Goal: Task Accomplishment & Management: Complete application form

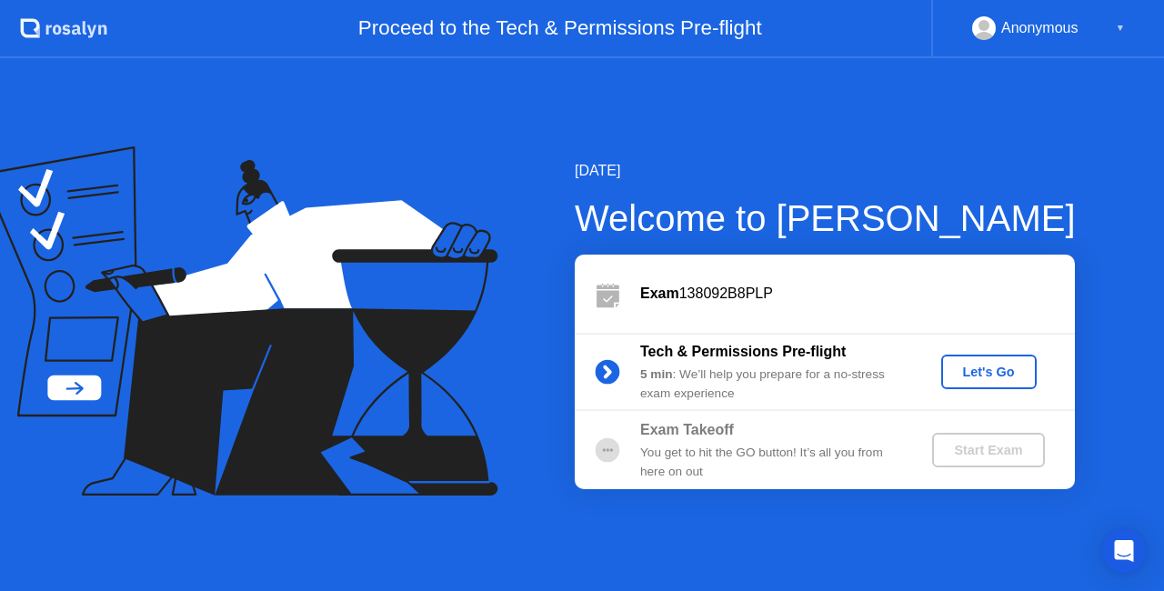
click at [976, 371] on div "Let's Go" at bounding box center [988, 372] width 81 height 15
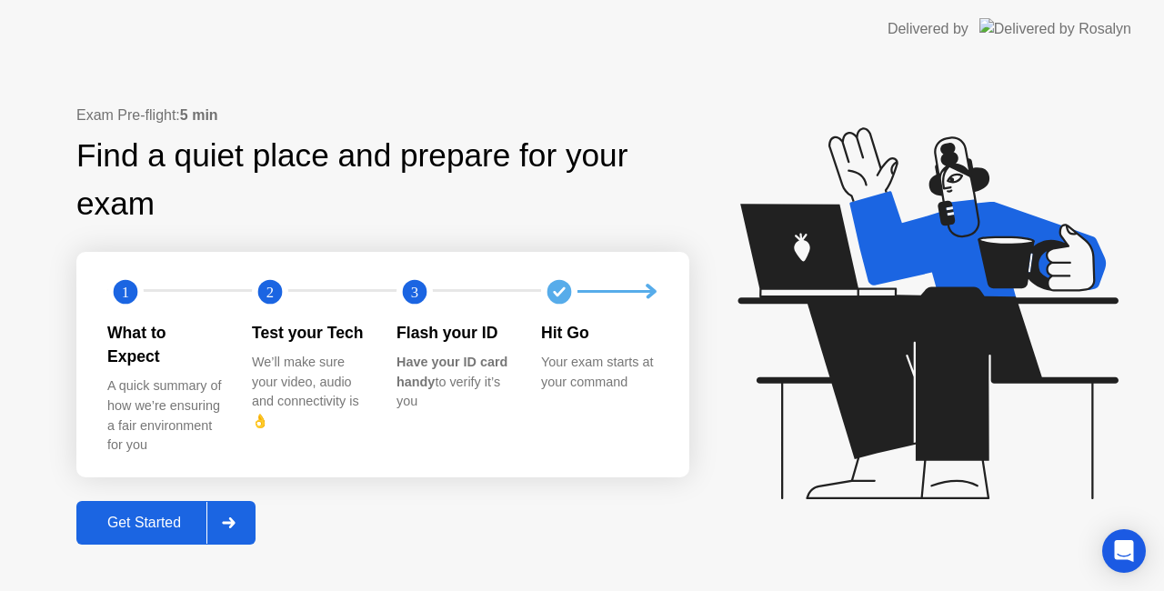
click at [228, 518] on div at bounding box center [228, 523] width 44 height 42
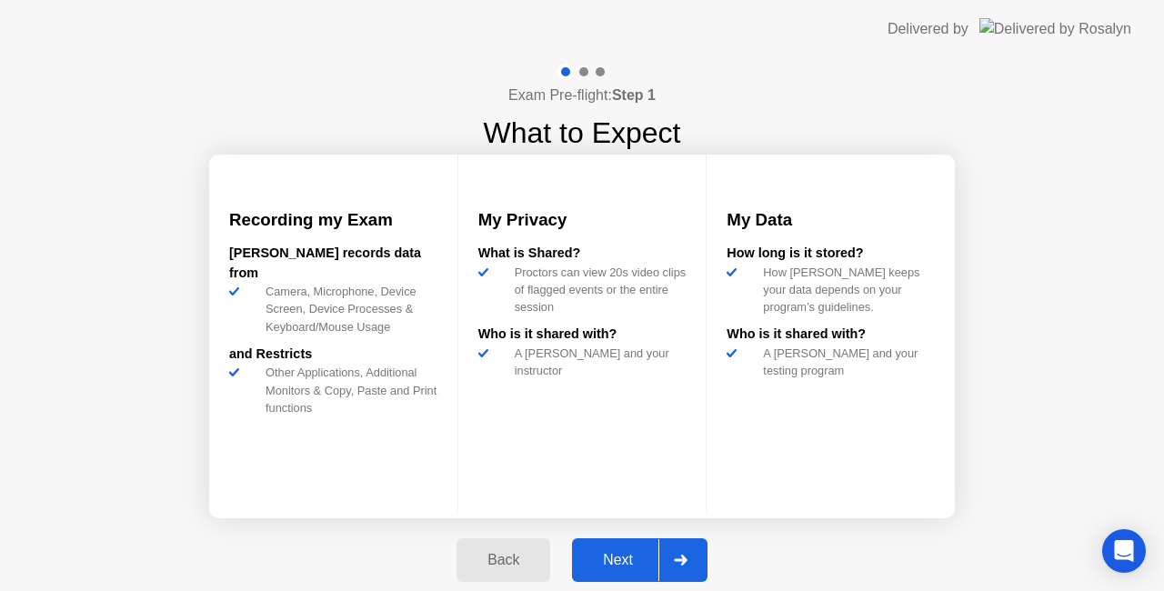
click at [665, 553] on div at bounding box center [680, 560] width 44 height 42
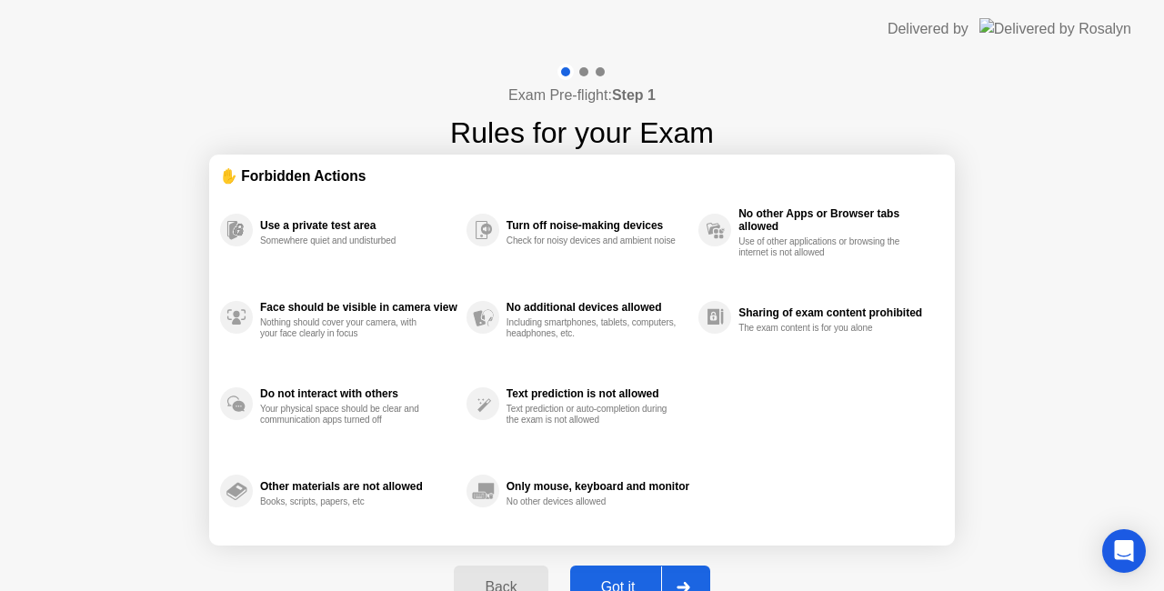
click at [692, 567] on div at bounding box center [683, 587] width 44 height 42
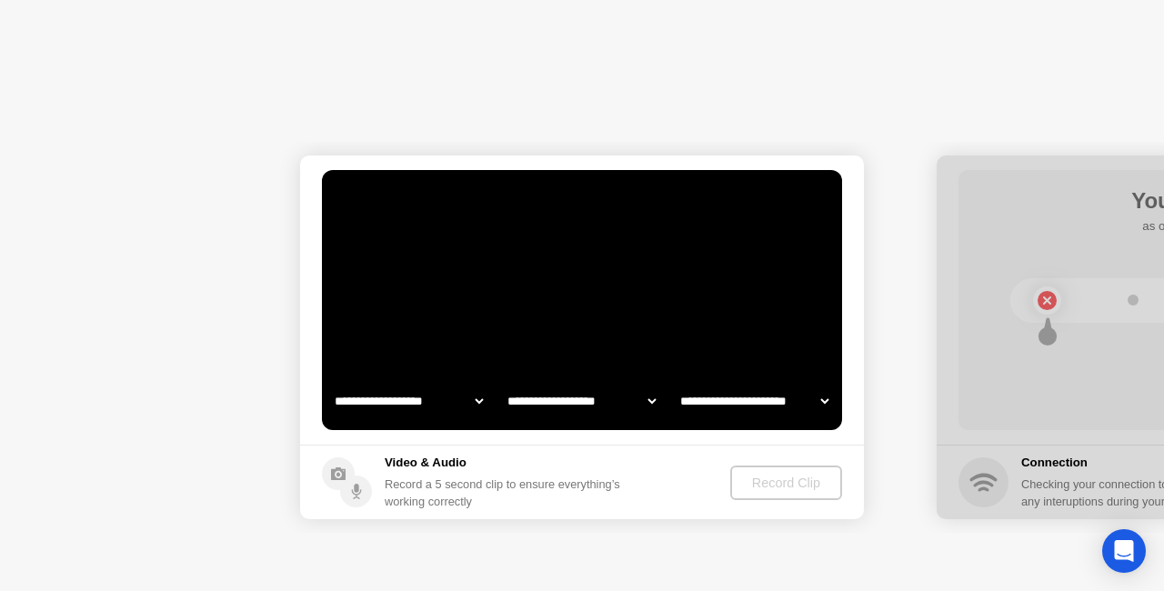
select select "**********"
select select "*******"
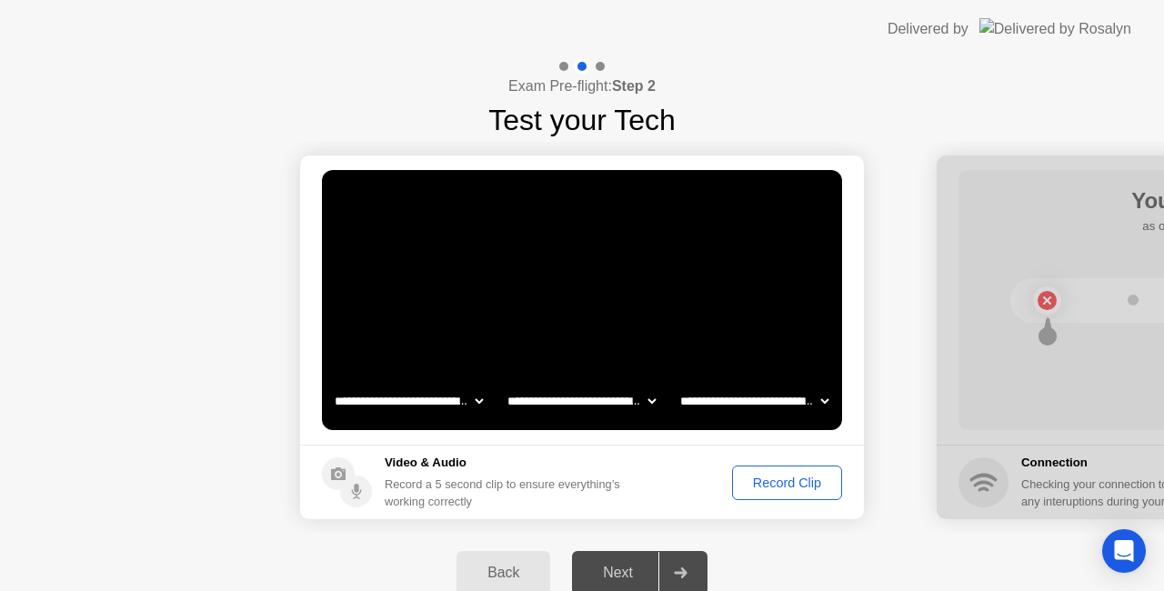
click at [787, 485] on div "Record Clip" at bounding box center [786, 482] width 97 height 15
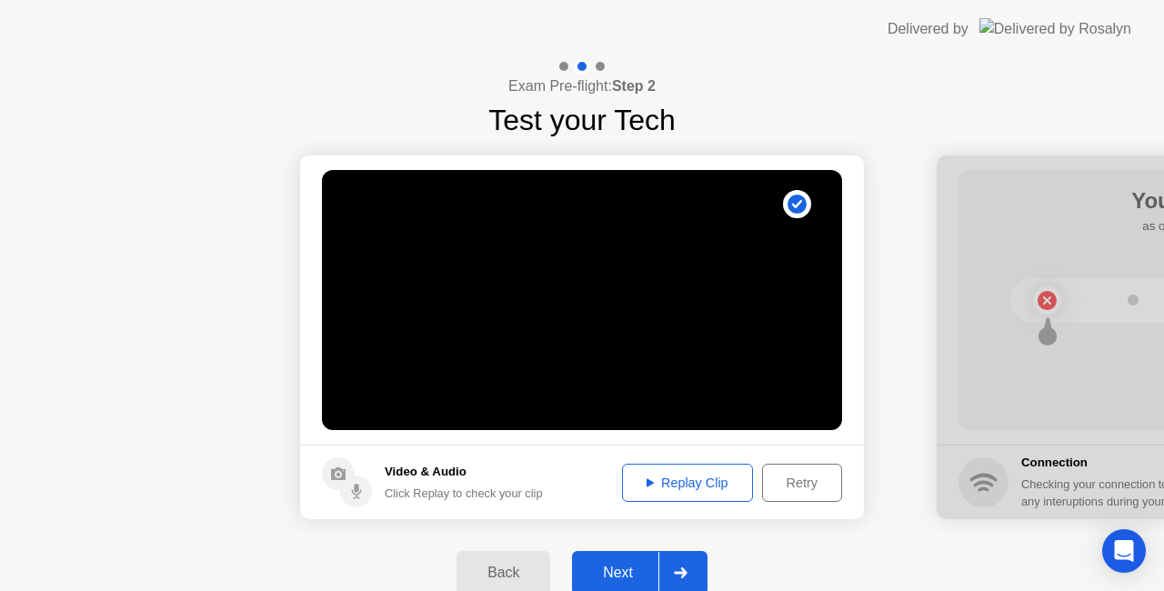
click at [695, 475] on div "Replay Clip" at bounding box center [687, 482] width 118 height 15
click at [625, 567] on div "Next" at bounding box center [617, 573] width 81 height 16
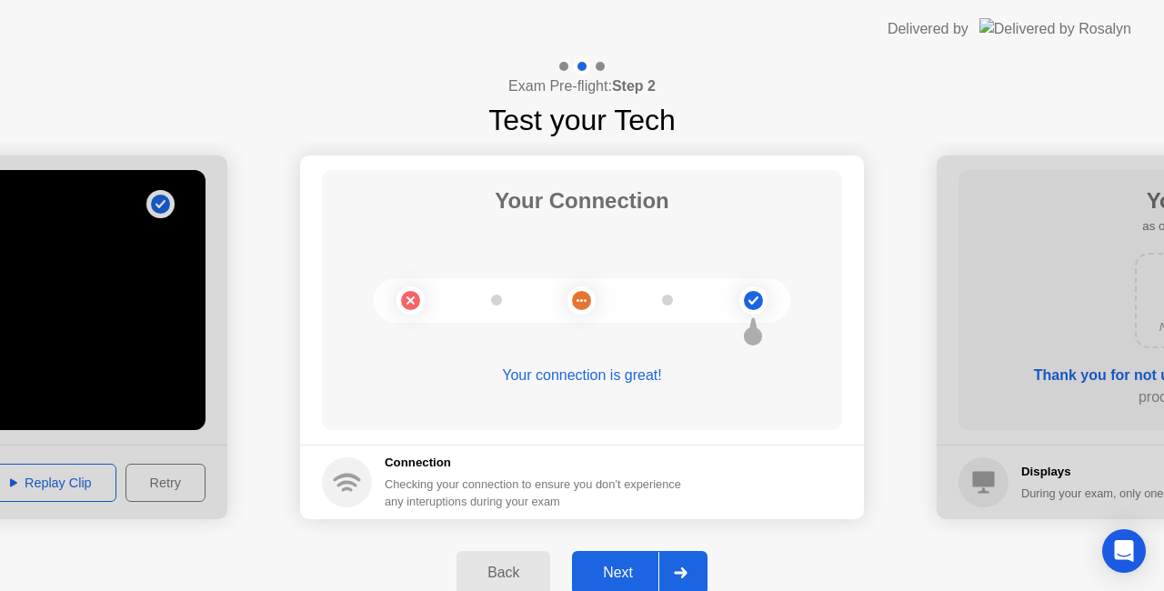
click at [630, 567] on div "Next" at bounding box center [617, 573] width 81 height 16
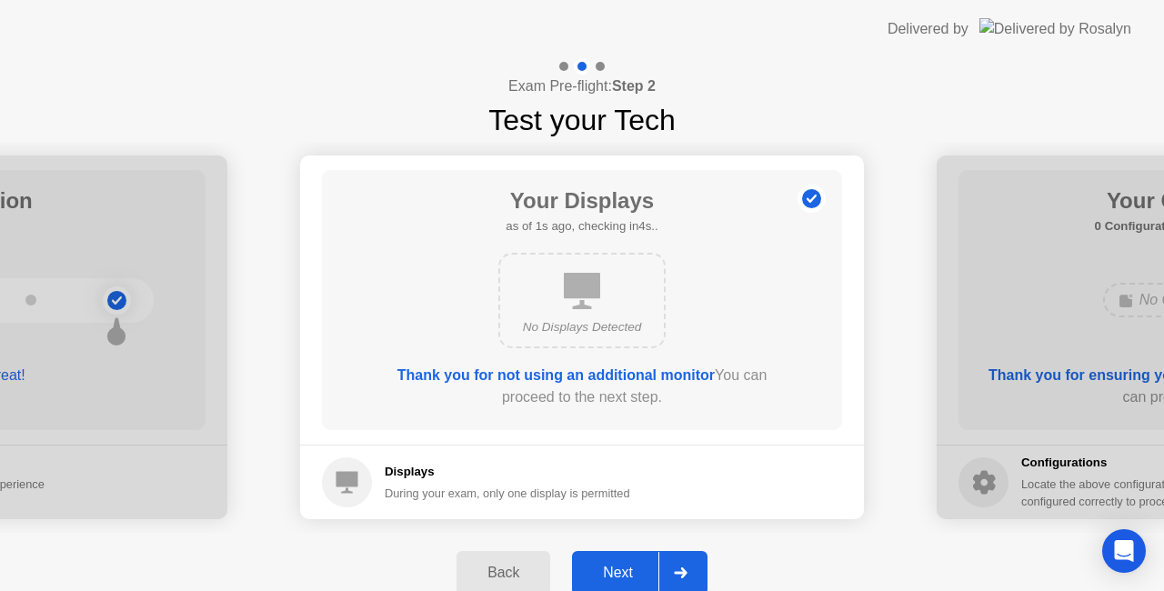
click at [630, 567] on div "Next" at bounding box center [617, 573] width 81 height 16
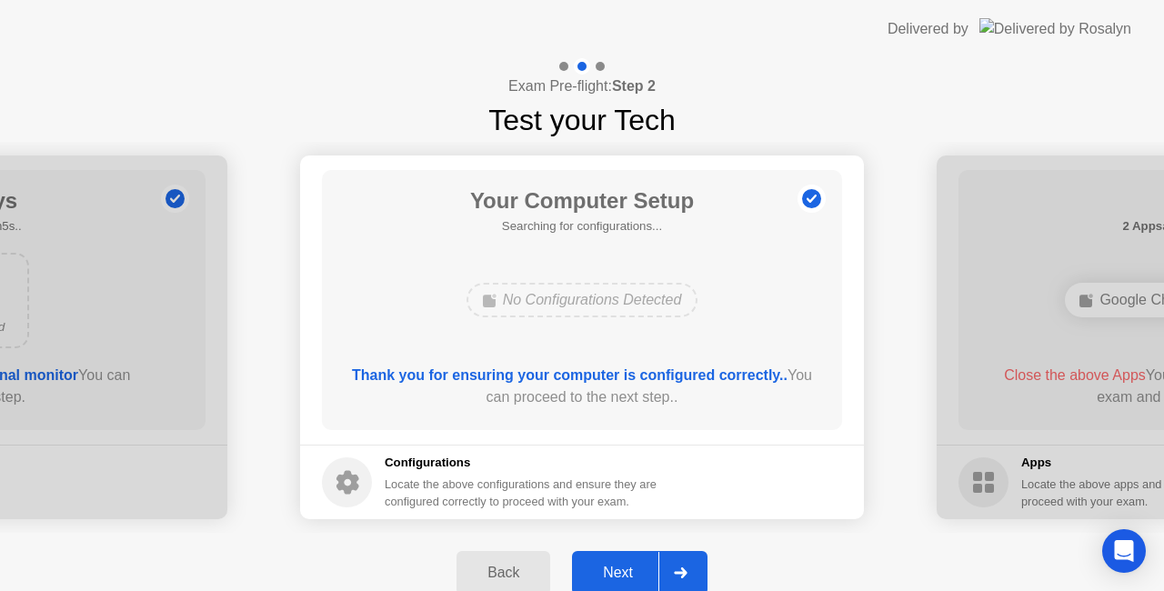
click at [630, 567] on div "Next" at bounding box center [617, 573] width 81 height 16
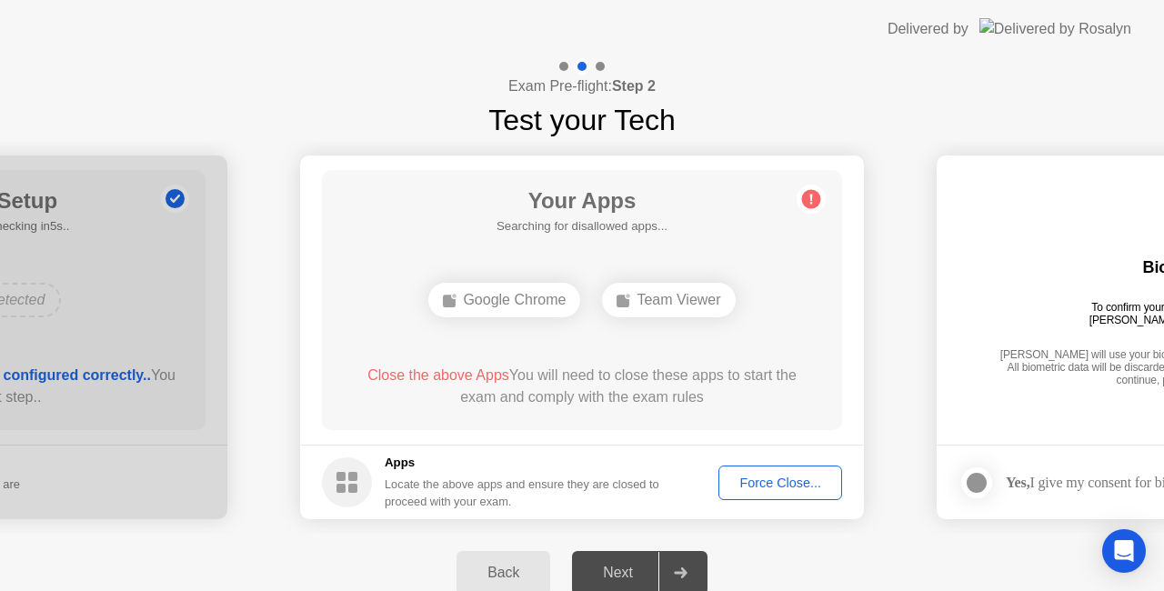
click at [776, 475] on div "Force Close..." at bounding box center [780, 482] width 111 height 15
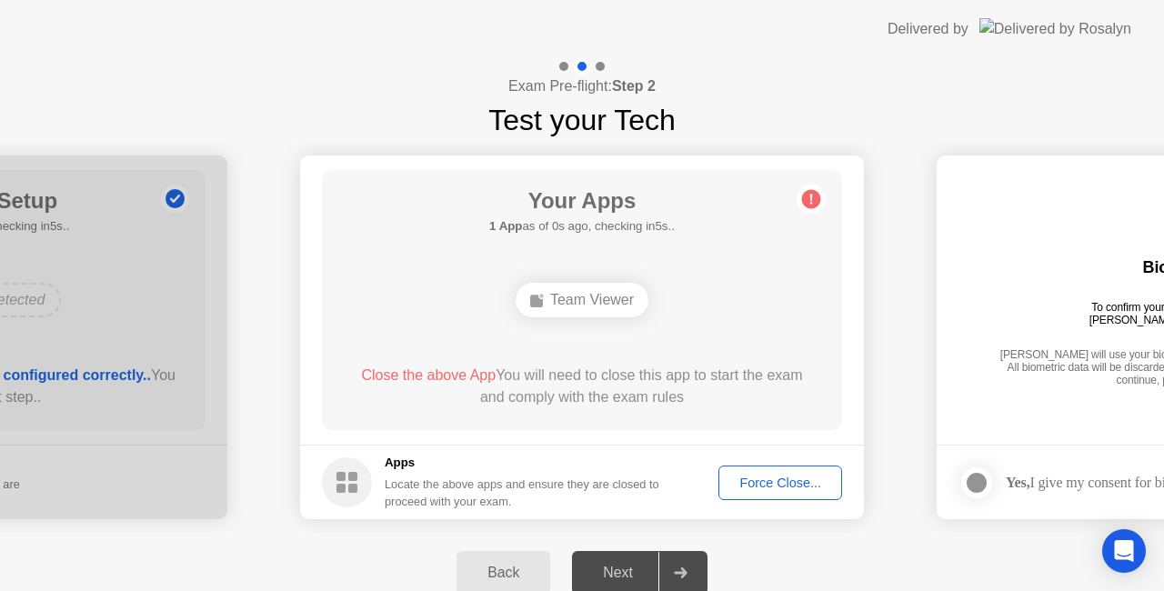
click at [761, 476] on div "Force Close..." at bounding box center [780, 482] width 111 height 15
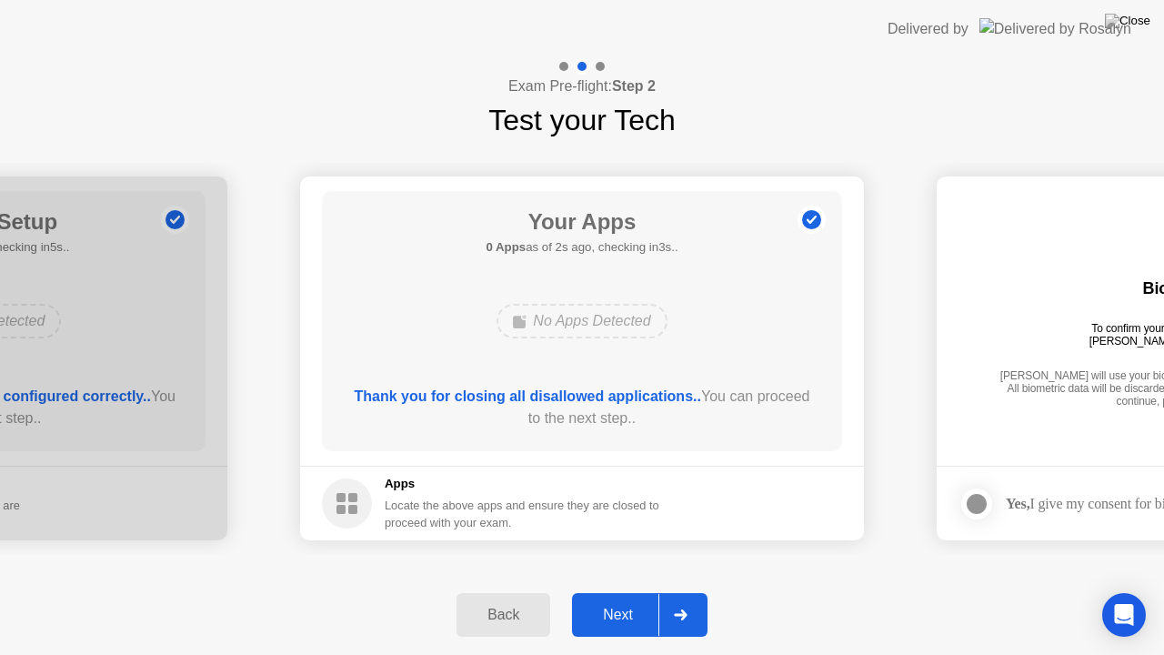
click at [769, 98] on div "Exam Pre-flight: Step 2 Test your Tech" at bounding box center [582, 100] width 1164 height 84
click at [675, 590] on icon at bounding box center [681, 614] width 14 height 11
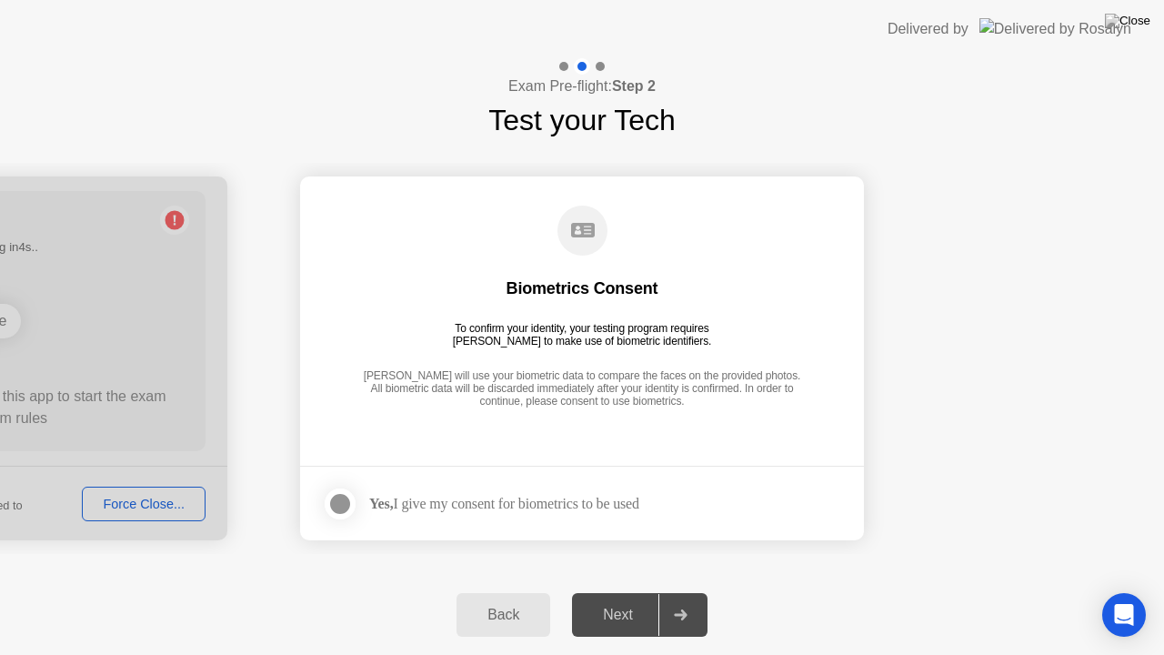
click at [347, 497] on div at bounding box center [340, 504] width 22 height 22
click at [634, 590] on div "Next" at bounding box center [617, 614] width 81 height 16
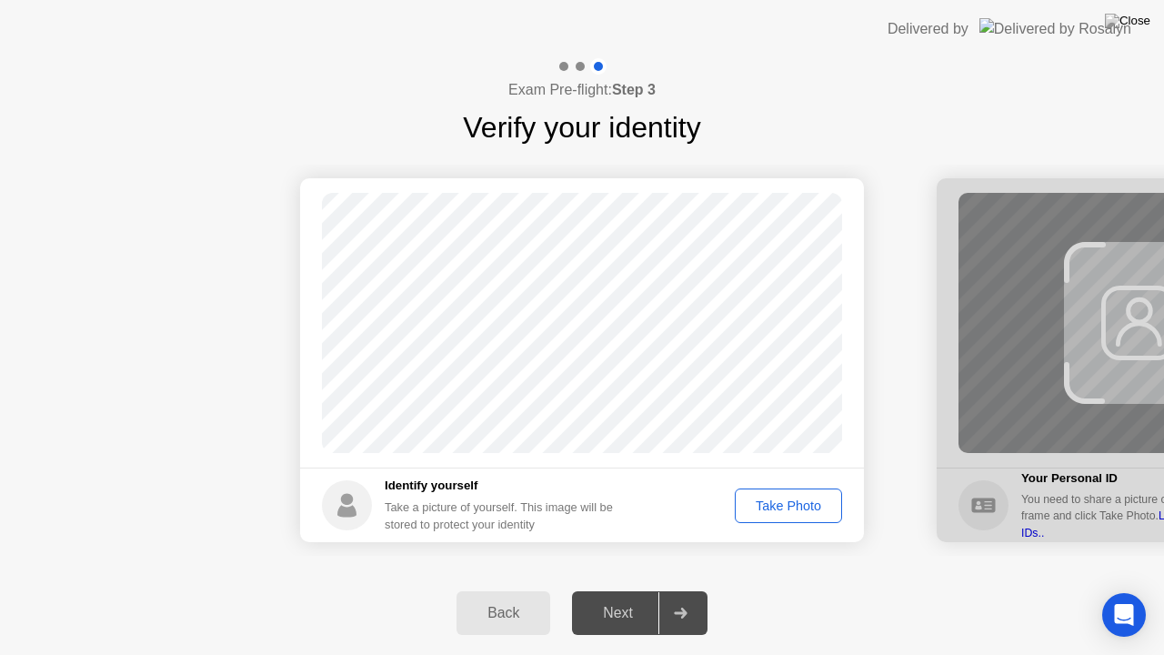
click at [795, 504] on div "Take Photo" at bounding box center [788, 505] width 95 height 15
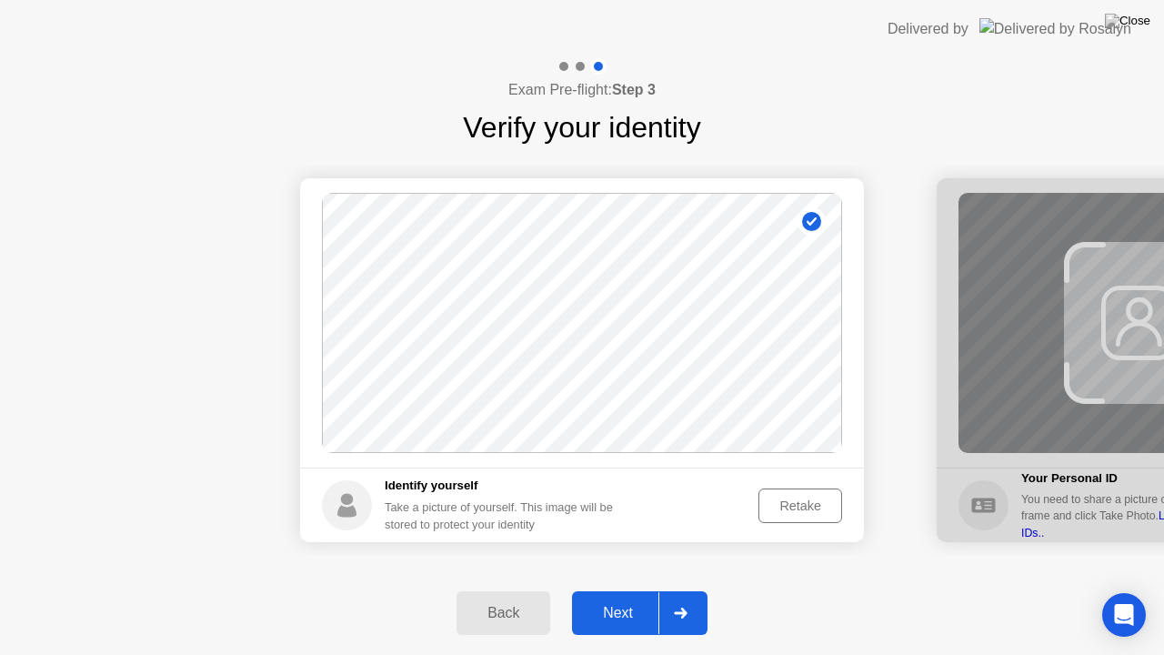
click at [611, 590] on div "Next" at bounding box center [617, 613] width 81 height 16
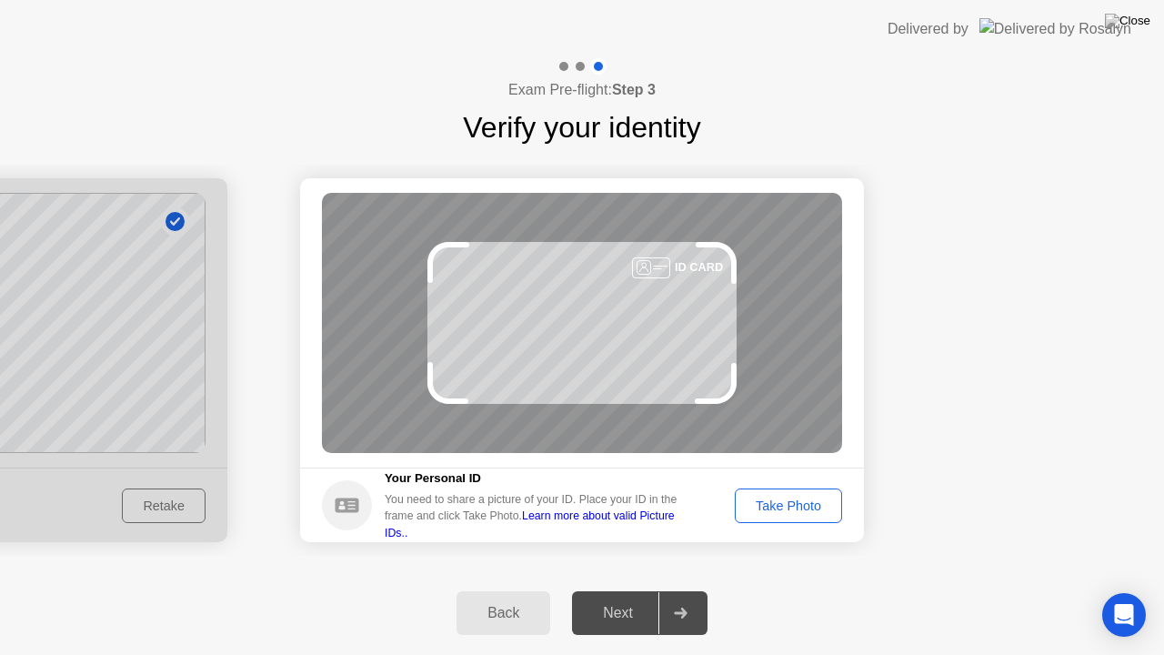
click at [794, 500] on div "Take Photo" at bounding box center [788, 505] width 95 height 15
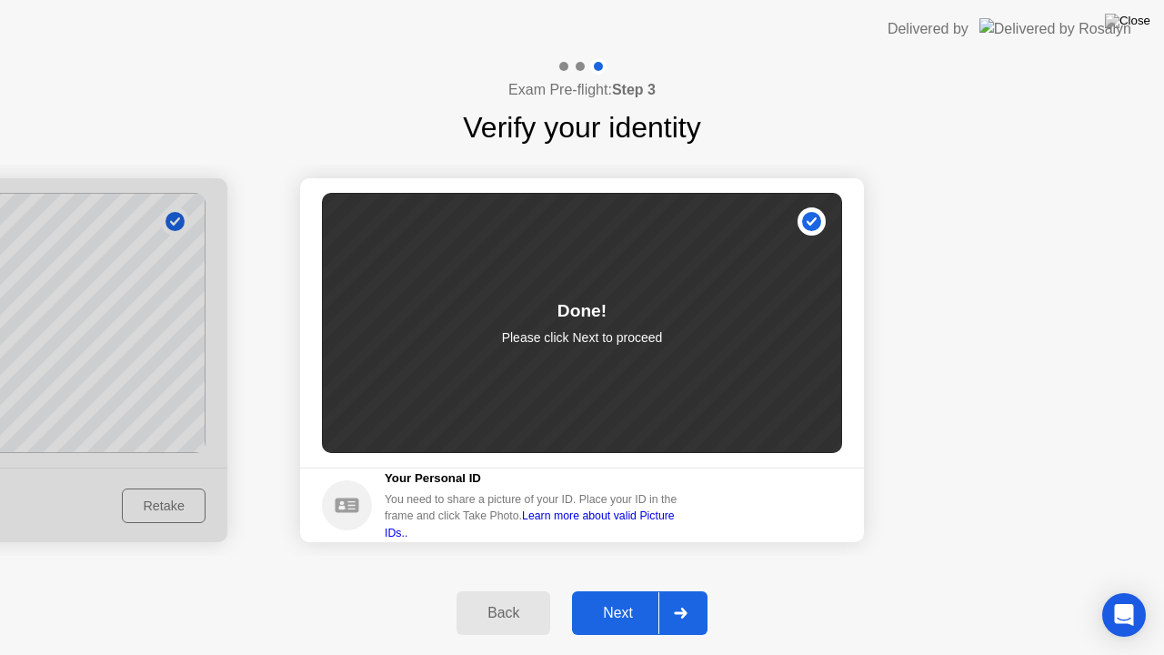
click at [605, 590] on div "Next" at bounding box center [617, 613] width 81 height 16
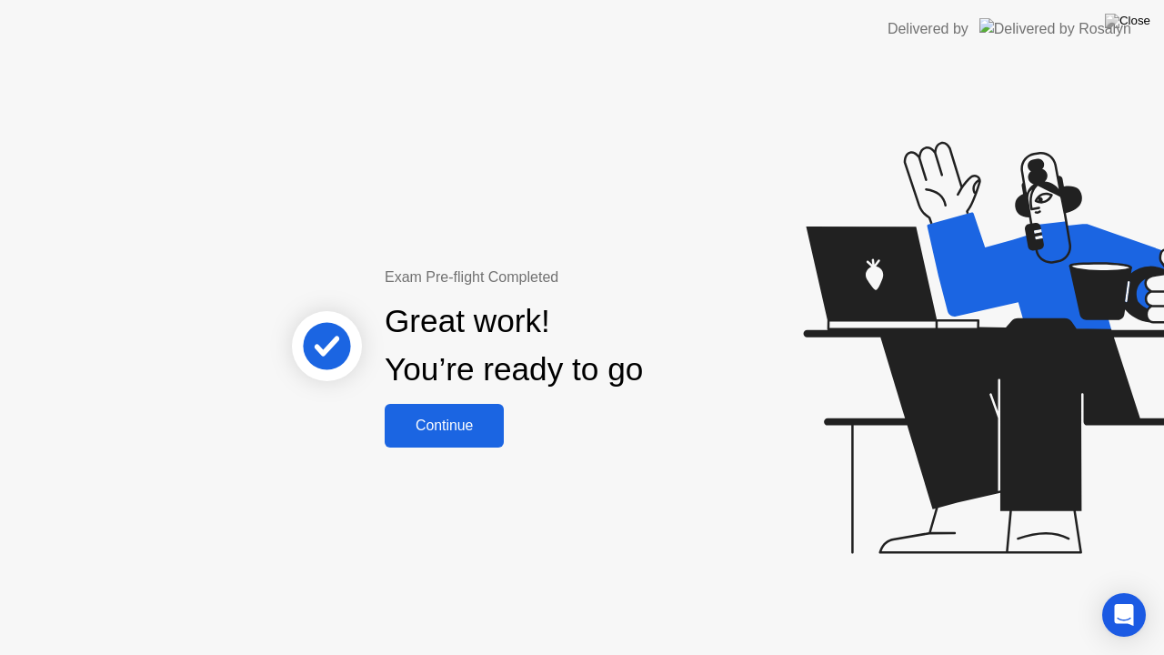
click at [416, 420] on div "Continue" at bounding box center [444, 425] width 108 height 16
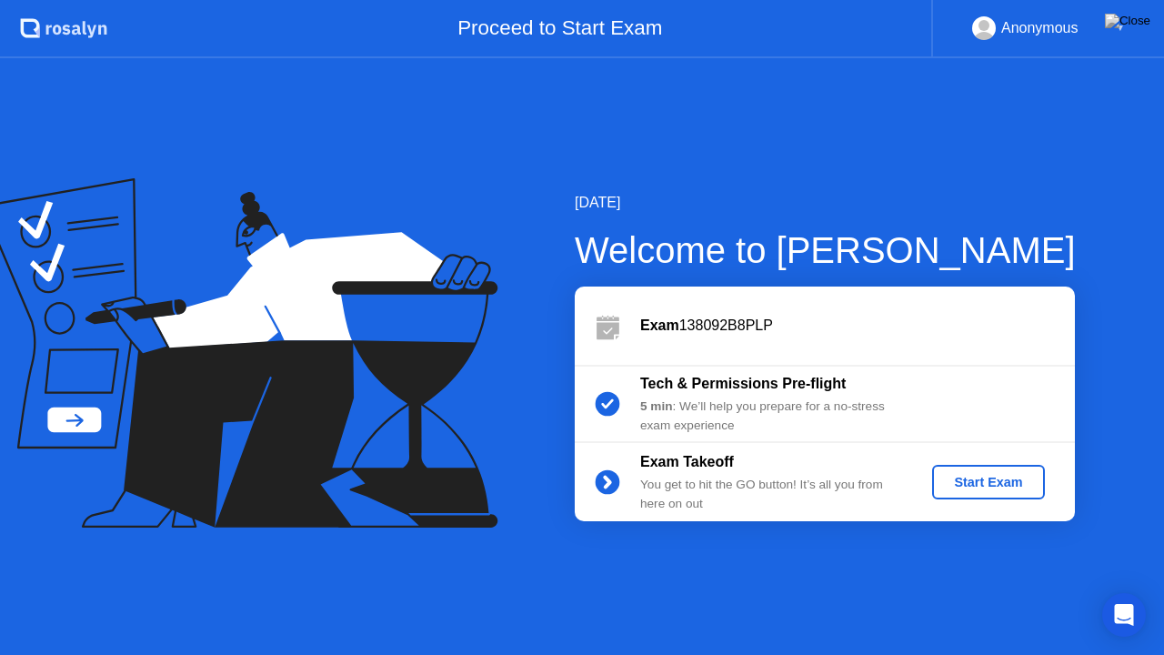
click at [978, 480] on div "Start Exam" at bounding box center [987, 482] width 97 height 15
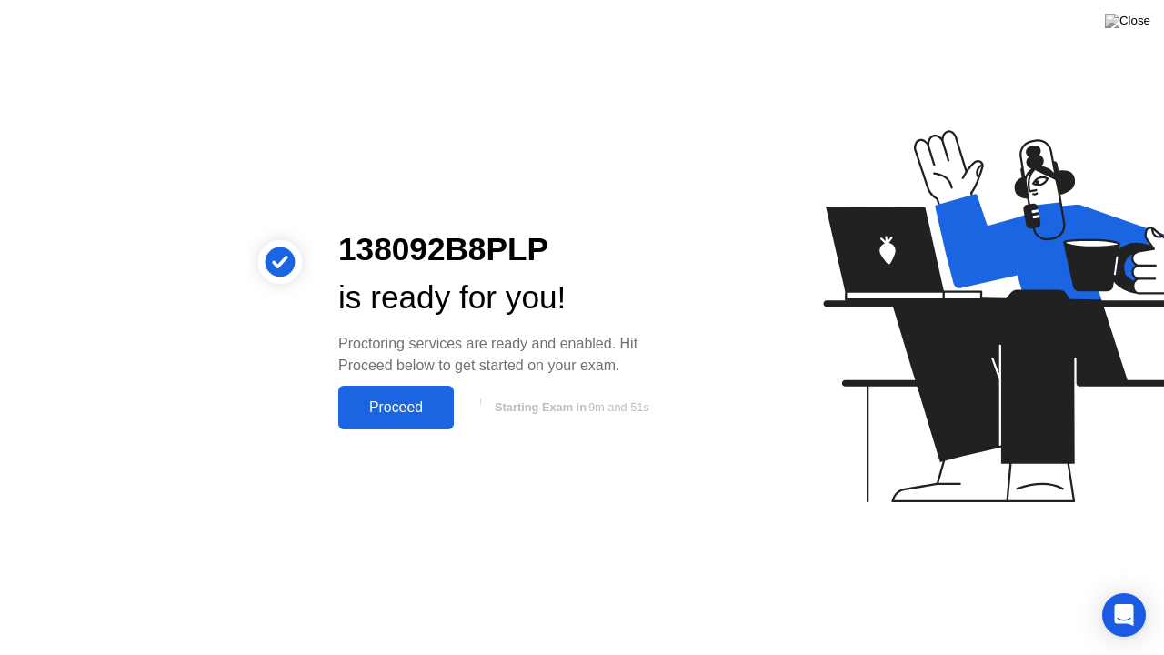
click at [389, 405] on div "Proceed" at bounding box center [396, 407] width 105 height 16
